Goal: Transaction & Acquisition: Purchase product/service

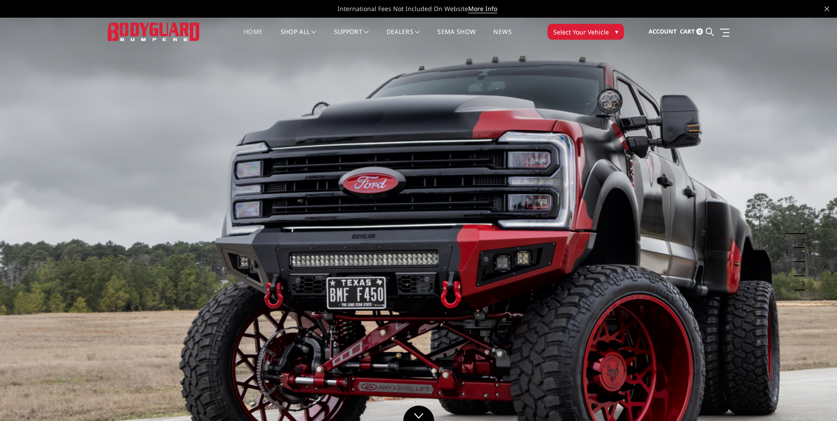
click at [598, 28] on span "Select Your Vehicle" at bounding box center [581, 31] width 56 height 9
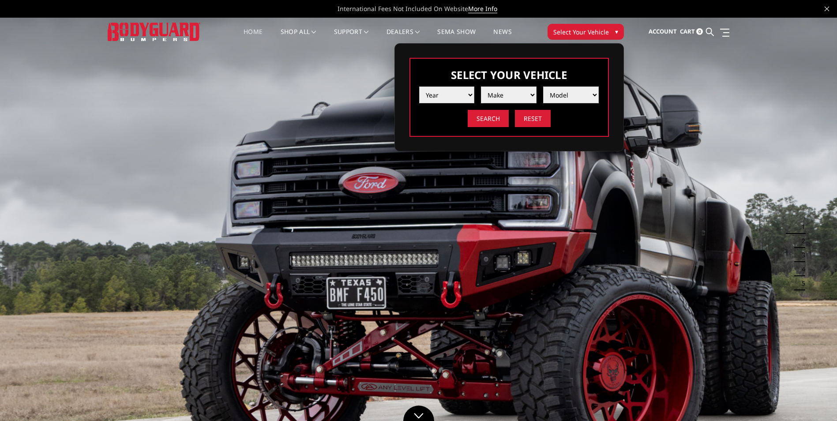
click at [464, 90] on select "Year [DATE] 2024 2023 2022 2021 2020 2019 2018 2017 2016 2015 2014 2013 2012 20…" at bounding box center [447, 94] width 56 height 17
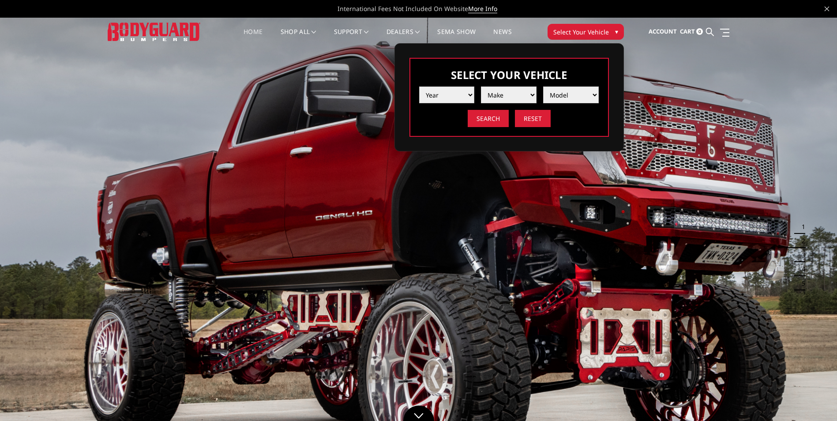
select select "yr_2017"
click at [419, 86] on select "Year [DATE] 2024 2023 2022 2021 2020 2019 2018 2017 2016 2015 2014 2013 2012 20…" at bounding box center [447, 94] width 56 height 17
click at [515, 94] on select "Make Chevrolet Ford GMC Nissan Ram Toyota" at bounding box center [509, 94] width 56 height 17
select select "mk_ford"
click at [481, 86] on select "Make Chevrolet Ford GMC Nissan Ram Toyota" at bounding box center [509, 94] width 56 height 17
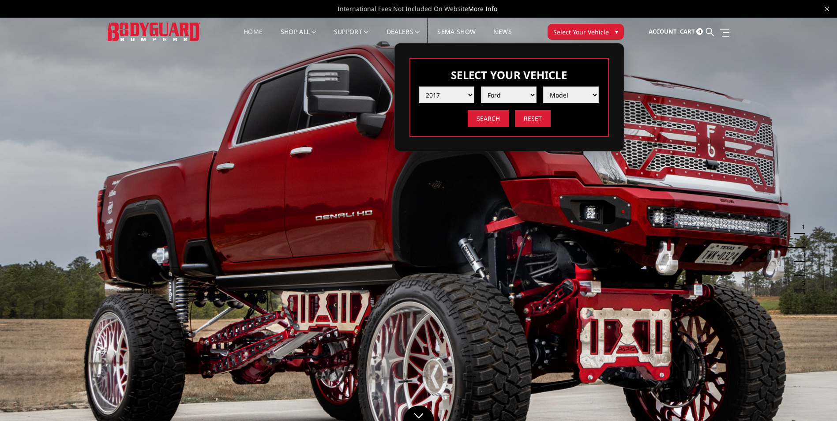
click at [564, 91] on select "Model F150 F150 Raptor F250 / F350 F450 F550" at bounding box center [571, 94] width 56 height 17
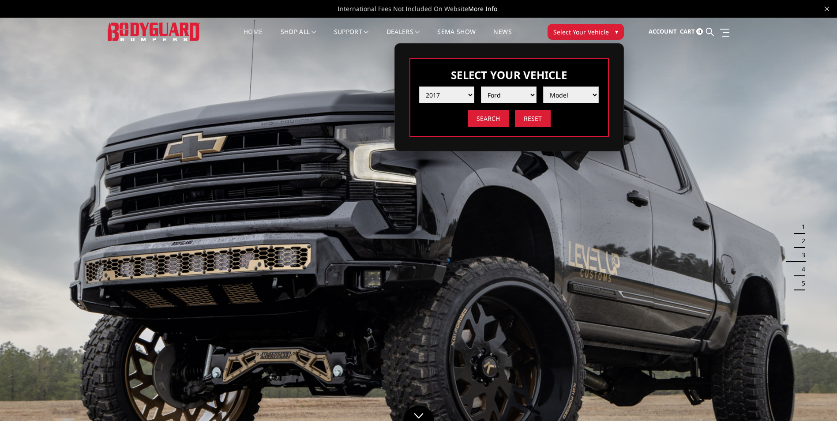
select select "md_f250-f350"
click at [543, 86] on select "Model F150 F150 Raptor F250 / F350 F450 F550" at bounding box center [571, 94] width 56 height 17
click at [490, 119] on input "Search" at bounding box center [488, 118] width 41 height 17
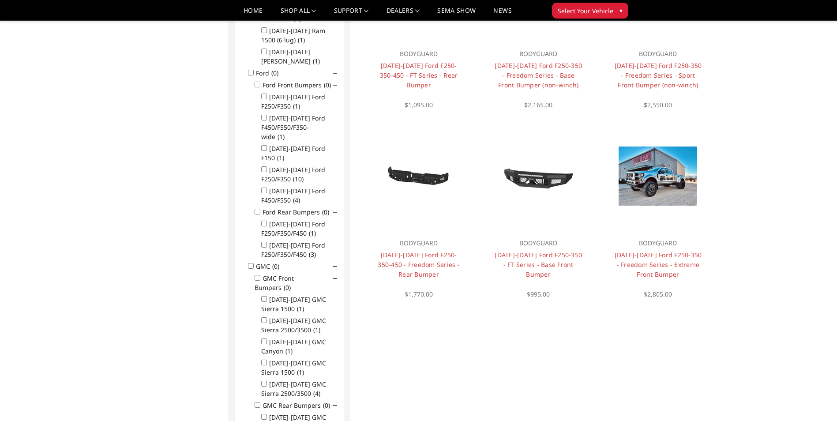
scroll to position [556, 0]
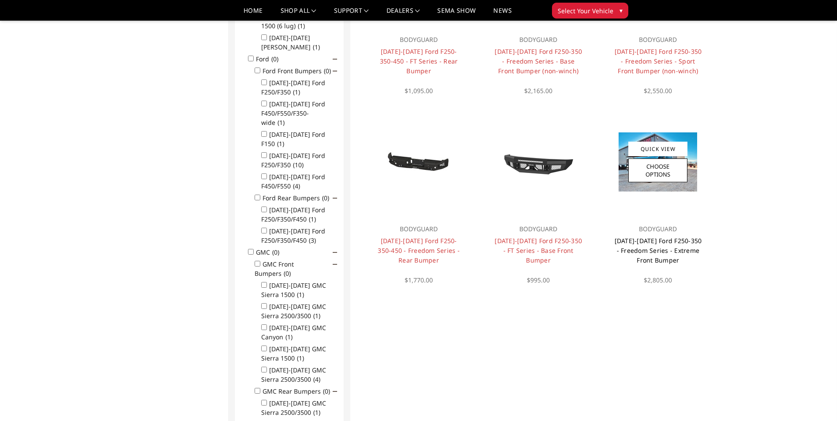
click at [668, 246] on link "2017-2022 Ford F250-350 - Freedom Series - Extreme Front Bumper" at bounding box center [658, 251] width 87 height 28
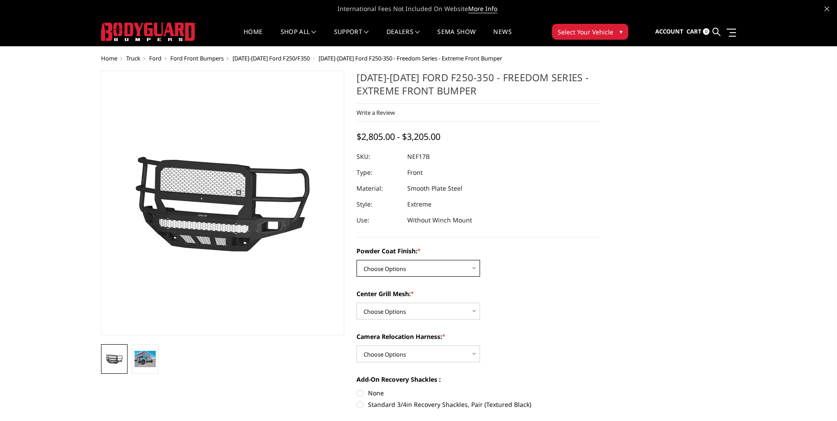
click at [477, 267] on select "Choose Options Bare Metal Textured Black Powder Coat" at bounding box center [419, 268] width 124 height 17
click at [473, 310] on select "Choose Options WITH Expanded Metal in Center Grill WITHOUT Expanded Metal in Ce…" at bounding box center [419, 311] width 124 height 17
select select "3089"
click at [357, 303] on select "Choose Options WITH Expanded Metal in Center Grill WITHOUT Expanded Metal in Ce…" at bounding box center [419, 311] width 124 height 17
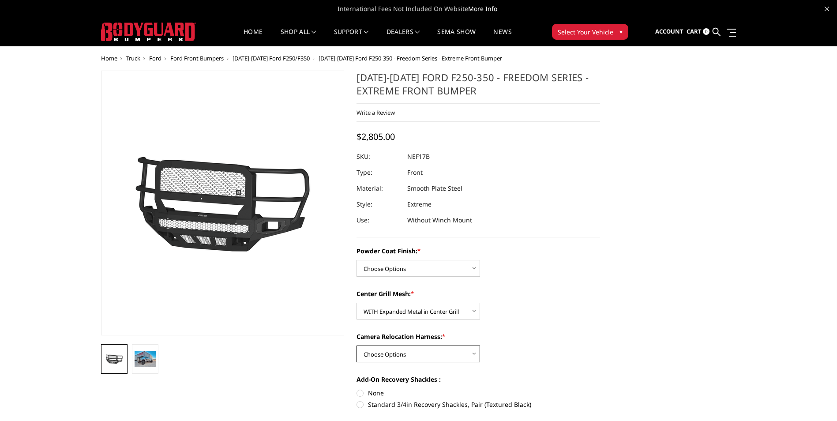
click at [461, 346] on select "Choose Options WITH Camera Relocation Harness WITHOUT Camera Relocation Harness" at bounding box center [419, 354] width 124 height 17
select select "3092"
click at [357, 346] on select "Choose Options WITH Camera Relocation Harness WITHOUT Camera Relocation Harness" at bounding box center [419, 354] width 124 height 17
click at [581, 320] on div "Powder Coat Finish: * Choose Options Bare Metal Textured Black Powder Coat Cent…" at bounding box center [479, 400] width 244 height 308
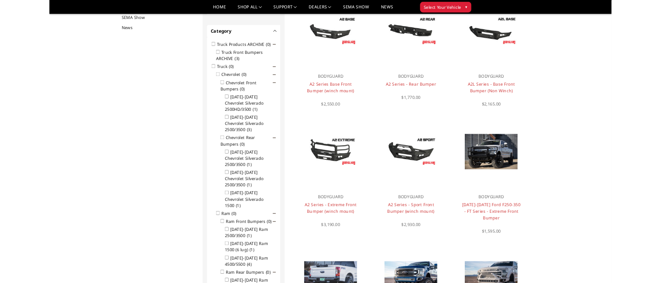
scroll to position [115, 0]
